Goal: Entertainment & Leisure: Consume media (video, audio)

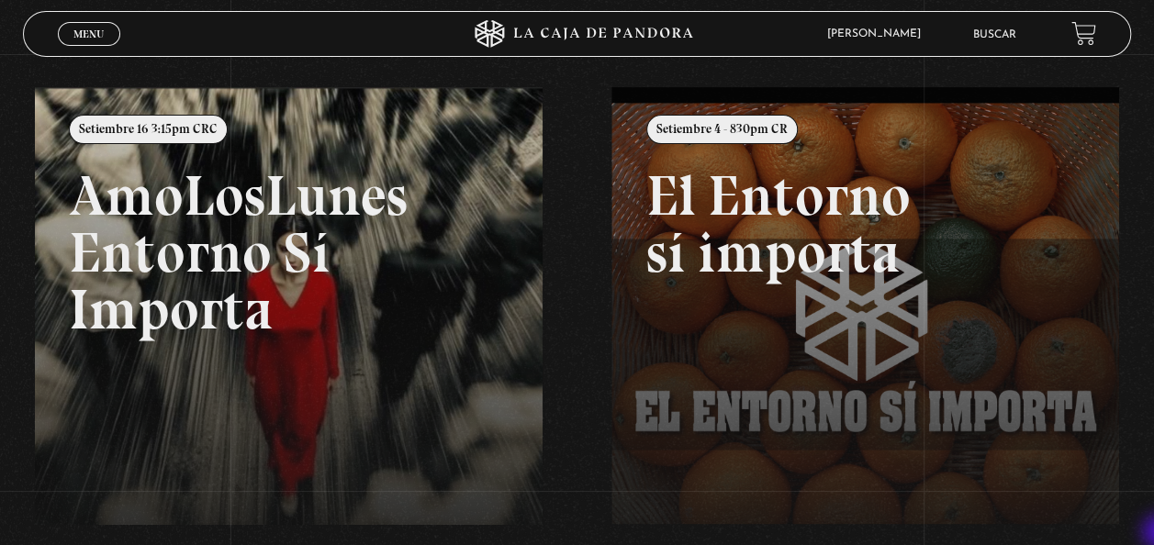
scroll to position [220, 0]
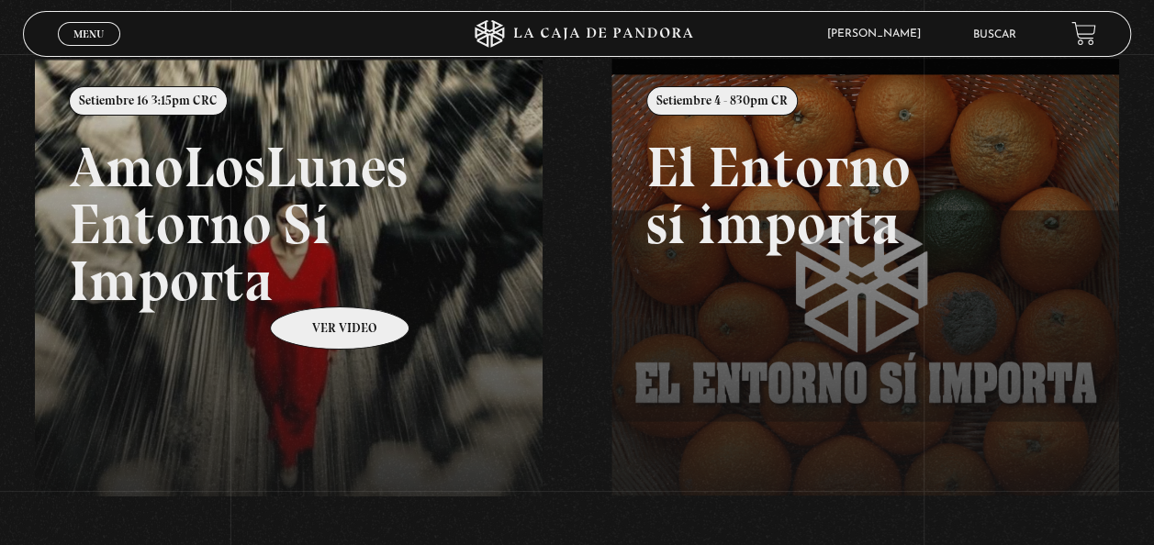
click at [316, 279] on link at bounding box center [612, 331] width 1154 height 545
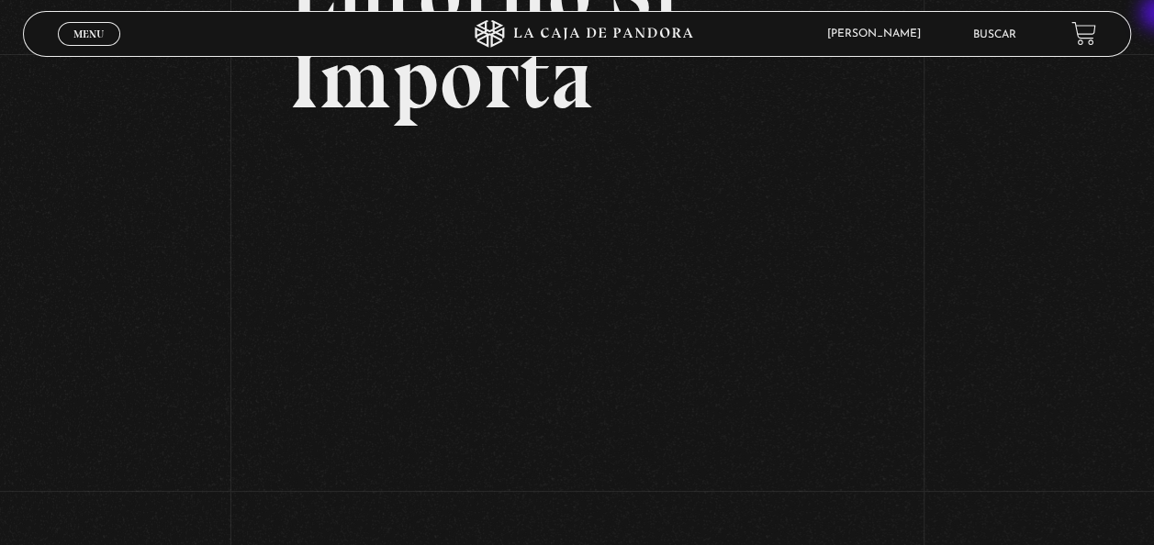
scroll to position [257, 0]
